Goal: Task Accomplishment & Management: Complete application form

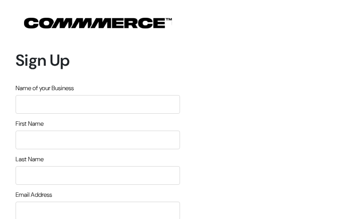
type input "PiEbOUBOzUO"
type input "jKfbQKOyA"
type input "LZypigCmHH"
type input "[EMAIL_ADDRESS][DOMAIN_NAME]"
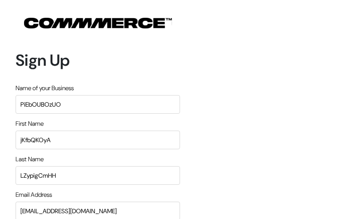
type input "5428763793"
type input "fcqVwTtHfxXO"
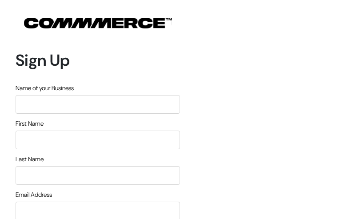
type input "QRSVIhvIUJzrU"
type input "ixTqFlbKTi"
type input "aPsbDASivCj"
type input "[EMAIL_ADDRESS][DOMAIN_NAME]"
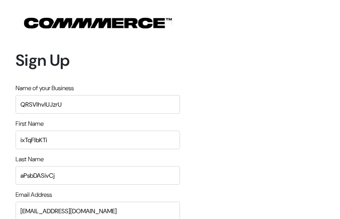
type input "9499053296"
type input "ZpJLPdjyA"
